Goal: Task Accomplishment & Management: Manage account settings

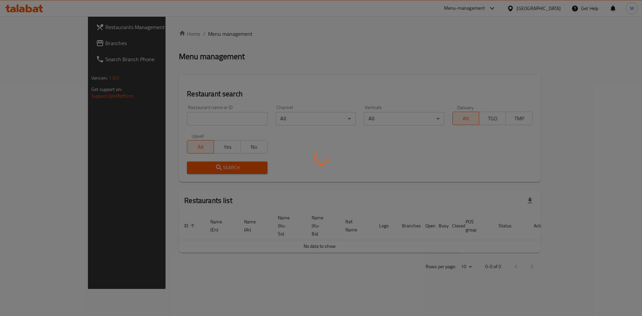
click at [175, 117] on div at bounding box center [321, 158] width 642 height 316
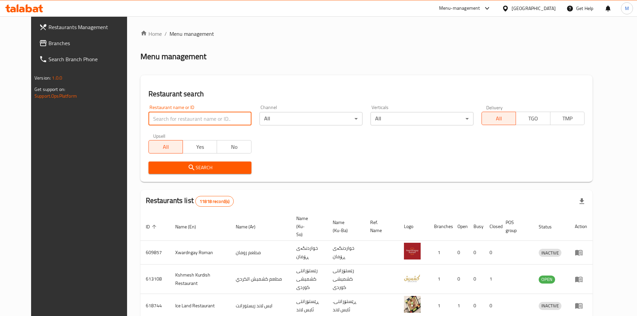
click at [175, 119] on input "search" at bounding box center [199, 118] width 103 height 13
type input "karumi"
click button "Search" at bounding box center [199, 168] width 103 height 12
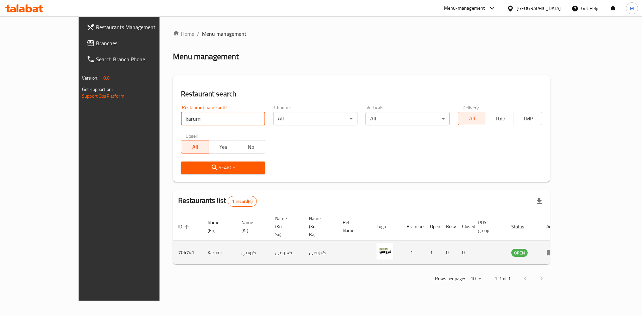
click at [554, 250] on icon "enhanced table" at bounding box center [550, 253] width 7 height 6
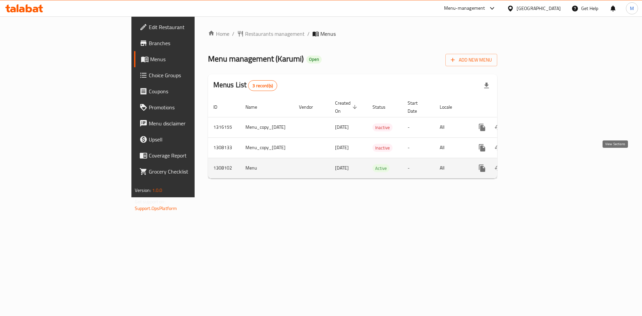
click at [533, 165] on icon "enhanced table" at bounding box center [530, 168] width 6 height 6
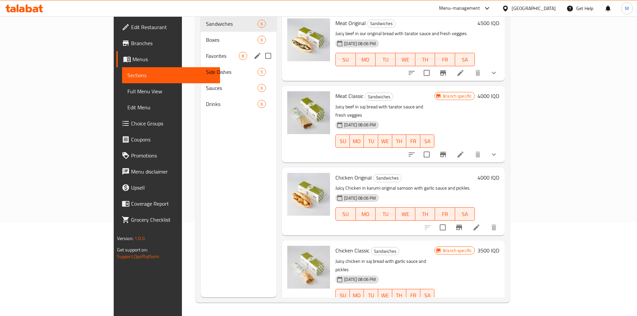
click at [206, 52] on span "Favorites" at bounding box center [222, 56] width 33 height 8
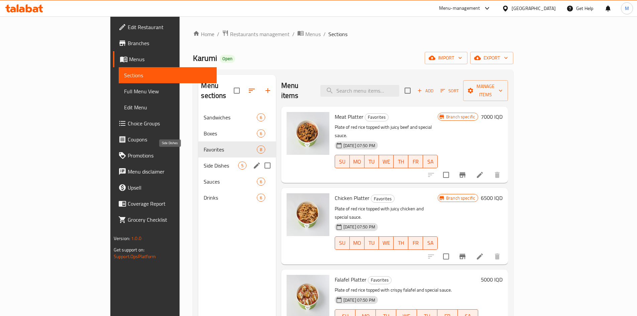
click at [204, 162] on span "Side Dishes" at bounding box center [221, 166] width 34 height 8
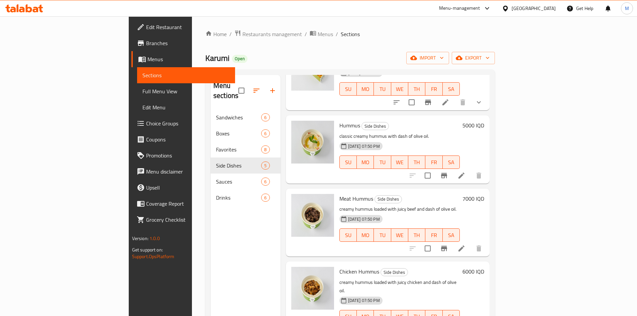
scroll to position [66, 0]
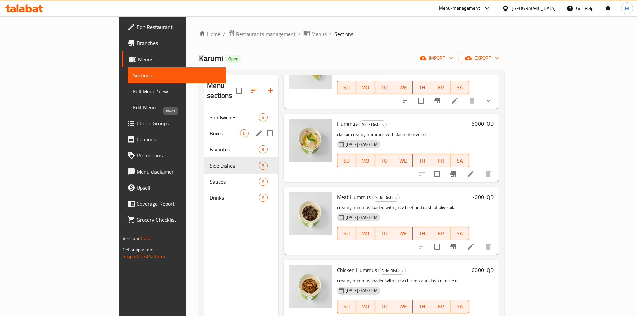
drag, startPoint x: 154, startPoint y: 123, endPoint x: 161, endPoint y: 124, distance: 7.0
click at [210, 129] on span "Boxes" at bounding box center [225, 133] width 30 height 8
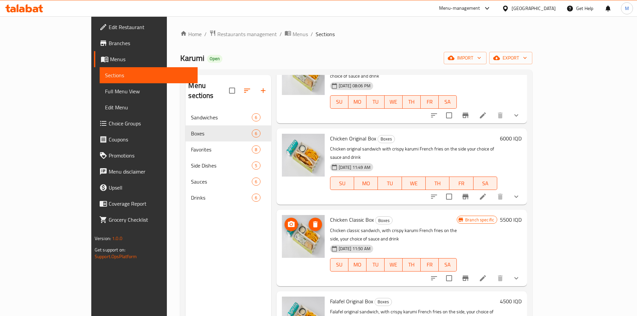
scroll to position [134, 0]
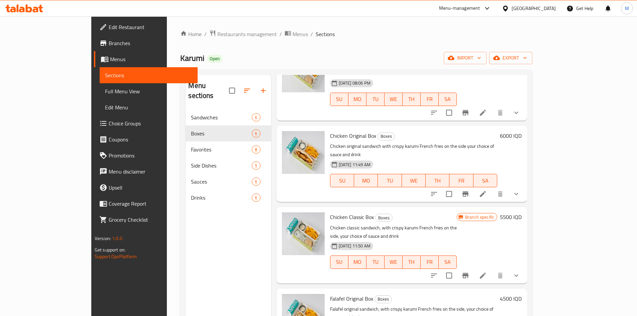
click at [109, 27] on span "Edit Restaurant" at bounding box center [151, 27] width 84 height 8
